Goal: Task Accomplishment & Management: Manage account settings

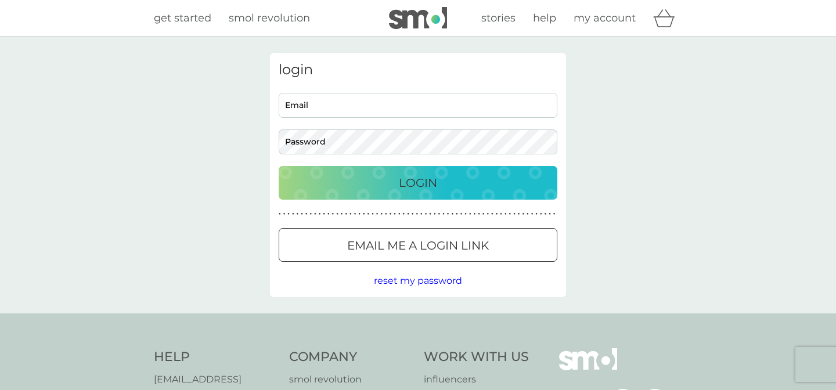
click at [293, 102] on input "Email" at bounding box center [418, 105] width 279 height 25
type input "mcgregorjan@gmail.com"
click at [423, 280] on span "reset my password" at bounding box center [418, 280] width 88 height 11
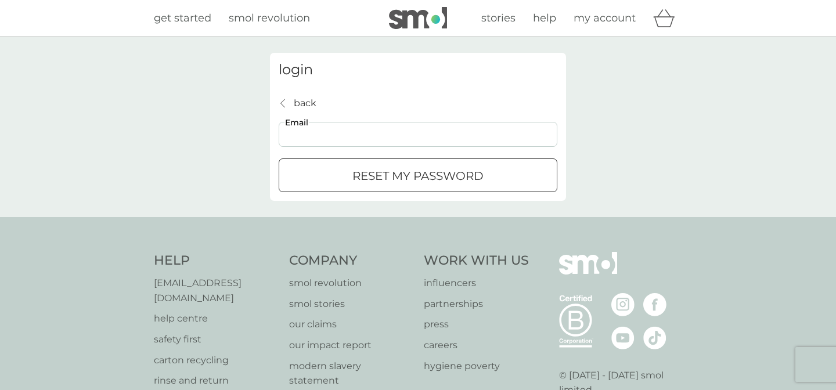
click at [287, 137] on input "Email" at bounding box center [418, 134] width 279 height 25
type input "mcgregorjan@gmail.com"
click at [406, 175] on div "submit" at bounding box center [404, 175] width 8 height 8
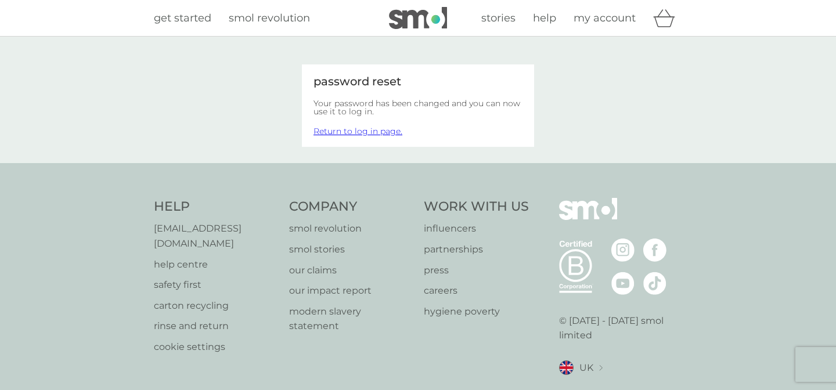
click at [375, 131] on link "Return to log in page." at bounding box center [358, 131] width 89 height 10
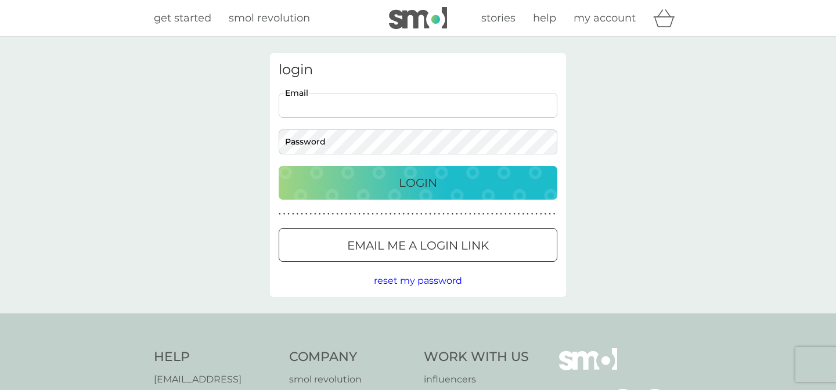
click at [294, 111] on input "Email" at bounding box center [418, 105] width 279 height 25
type input "mcgregorjan@gmail.com"
click at [425, 182] on p "Login" at bounding box center [418, 183] width 38 height 19
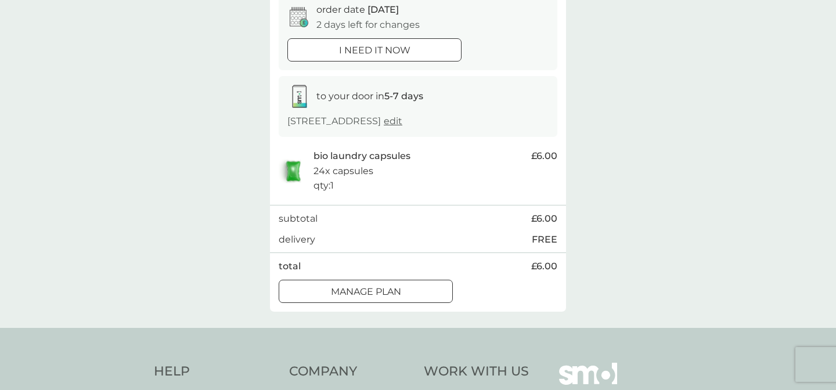
scroll to position [124, 0]
click at [378, 297] on div at bounding box center [366, 291] width 42 height 12
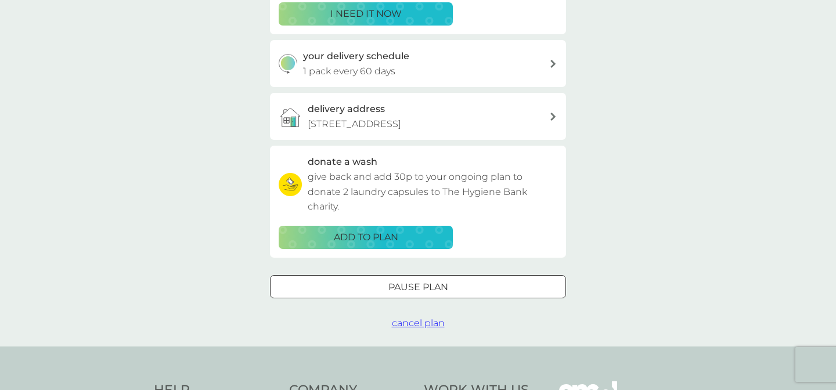
scroll to position [246, 0]
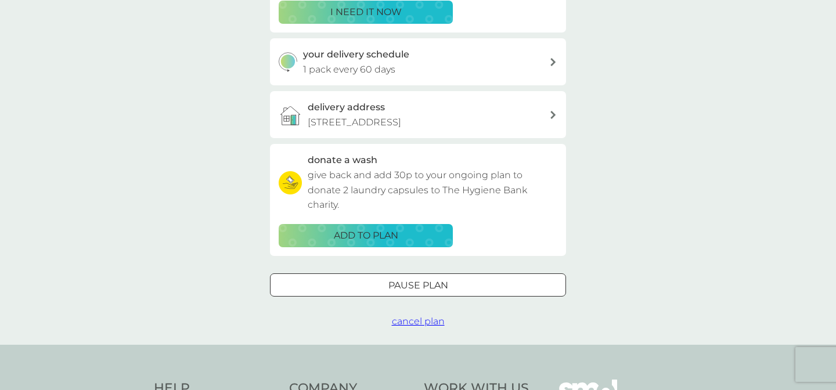
click at [424, 285] on div at bounding box center [418, 285] width 42 height 12
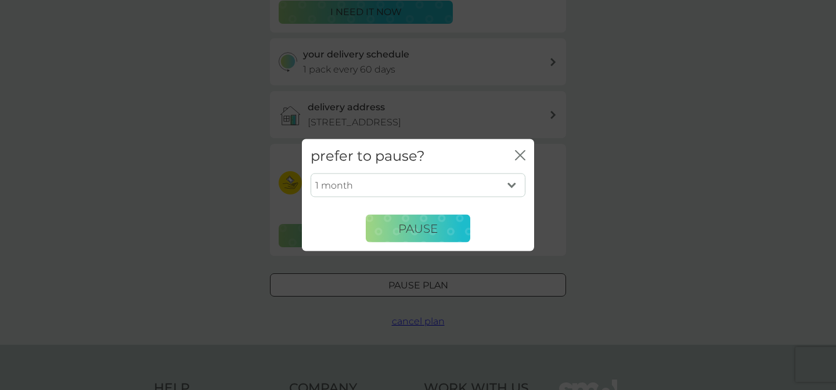
click at [513, 183] on select "1 month 2 months 3 months 4 months 5 months 6 months" at bounding box center [418, 185] width 215 height 24
select select "6"
click at [311, 173] on select "1 month 2 months 3 months 4 months 5 months 6 months" at bounding box center [418, 185] width 215 height 24
click at [421, 224] on span "Pause" at bounding box center [417, 228] width 39 height 14
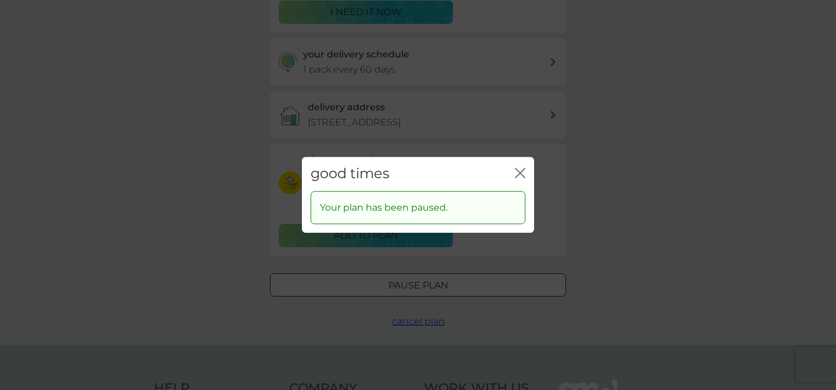
click at [521, 174] on icon "close" at bounding box center [522, 172] width 5 height 9
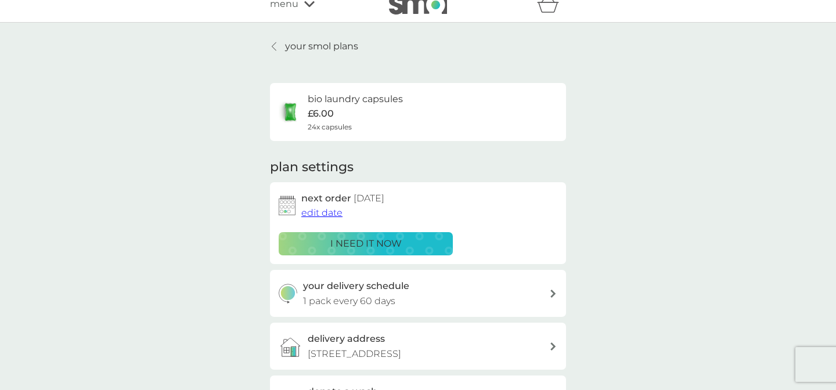
scroll to position [0, 0]
